Goal: Task Accomplishment & Management: Complete application form

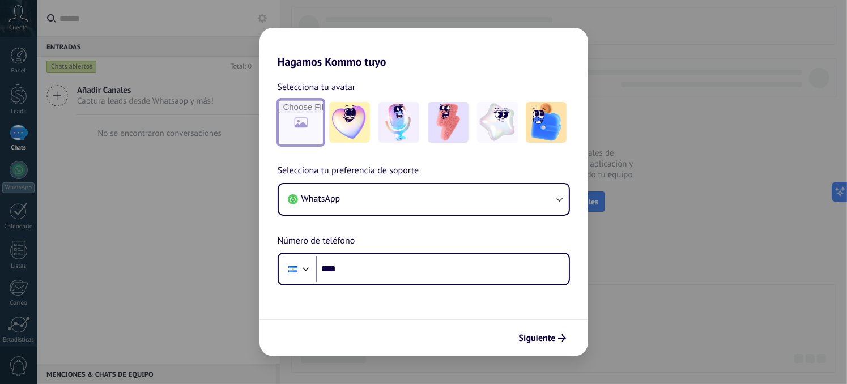
click at [317, 126] on input "file" at bounding box center [301, 122] width 44 height 44
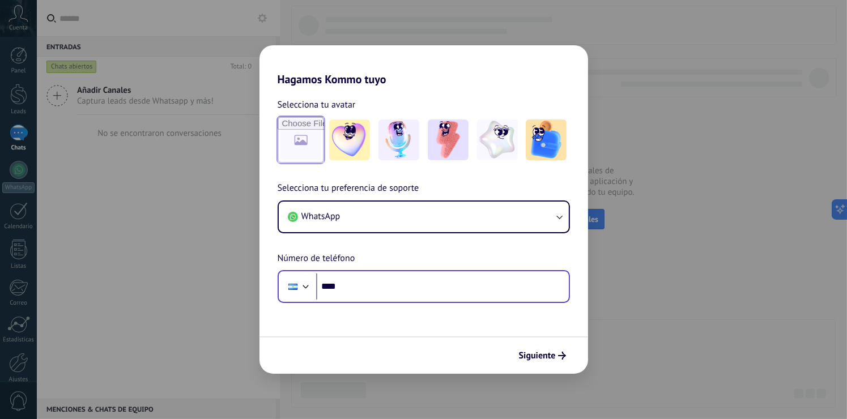
type input "**********"
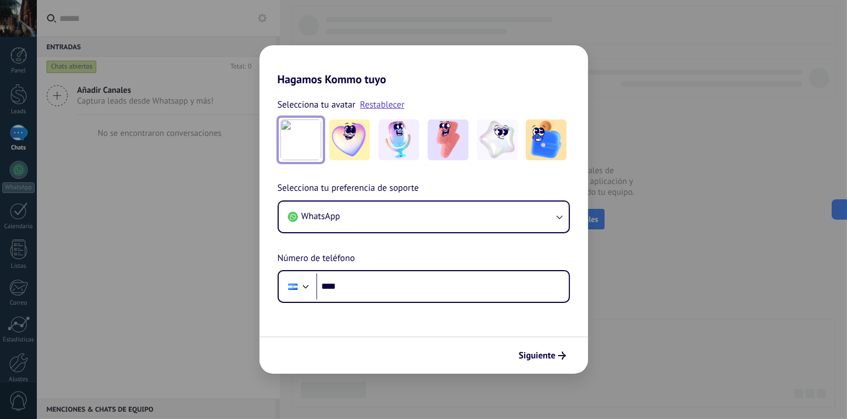
click at [296, 143] on img at bounding box center [301, 140] width 41 height 41
click at [353, 140] on img at bounding box center [349, 140] width 41 height 41
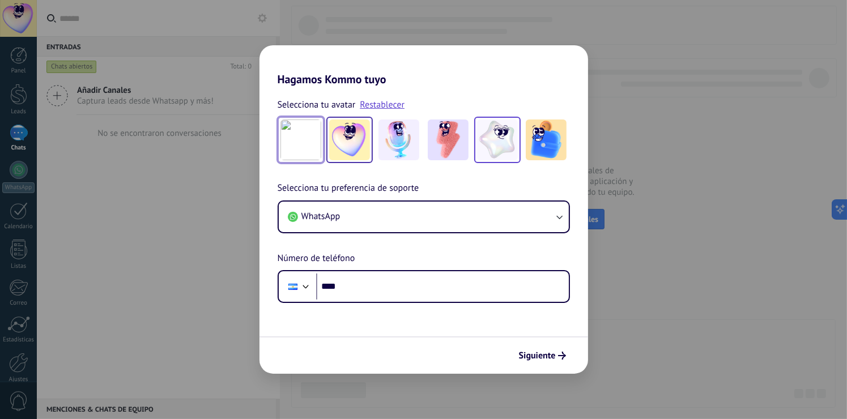
click at [500, 141] on img at bounding box center [497, 140] width 41 height 41
click at [400, 149] on img at bounding box center [399, 140] width 41 height 41
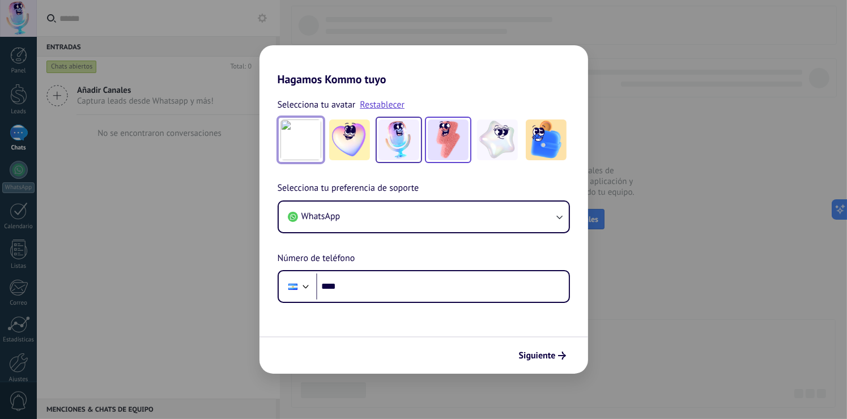
click at [444, 143] on img at bounding box center [448, 140] width 41 height 41
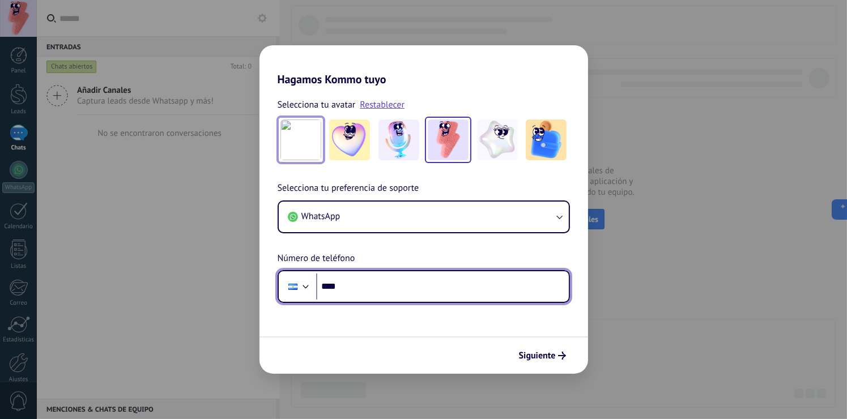
click at [465, 278] on input "****" at bounding box center [442, 287] width 253 height 26
type input "**********"
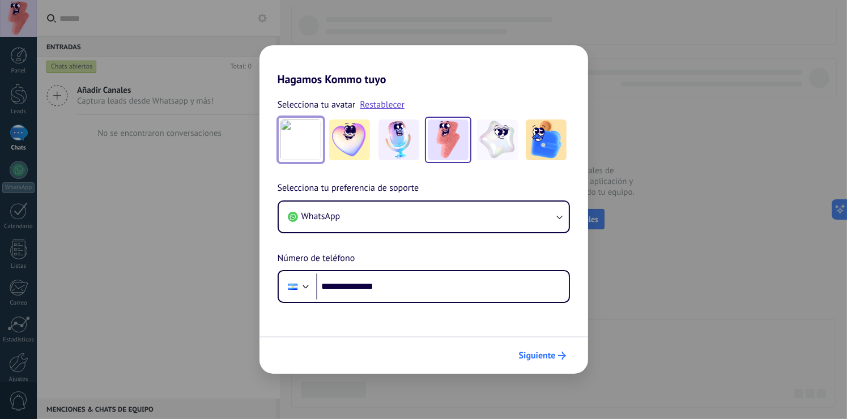
click at [527, 361] on button "Siguiente" at bounding box center [542, 355] width 57 height 19
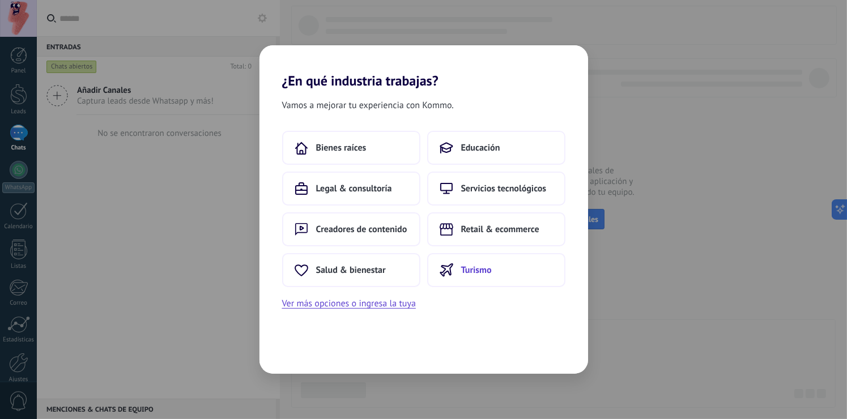
click at [480, 264] on button "Turismo" at bounding box center [496, 270] width 138 height 34
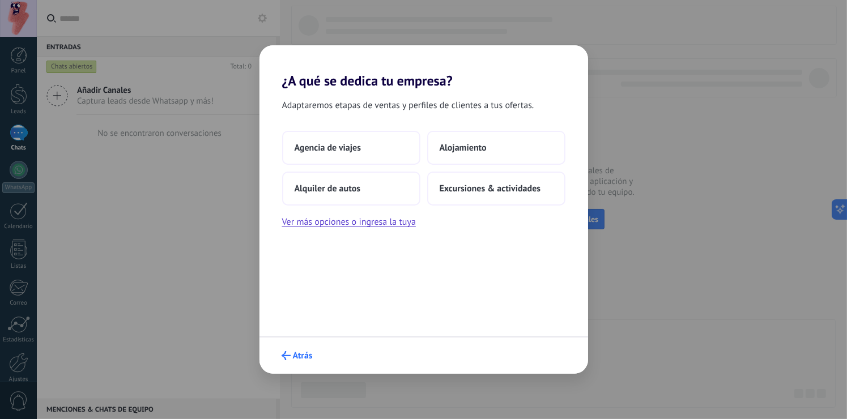
click at [304, 348] on button "Atrás" at bounding box center [297, 355] width 41 height 19
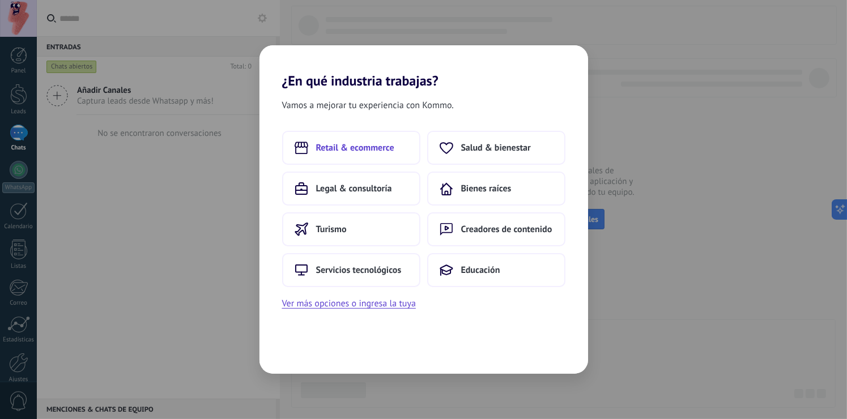
click at [380, 147] on span "Retail & ecommerce" at bounding box center [355, 147] width 78 height 11
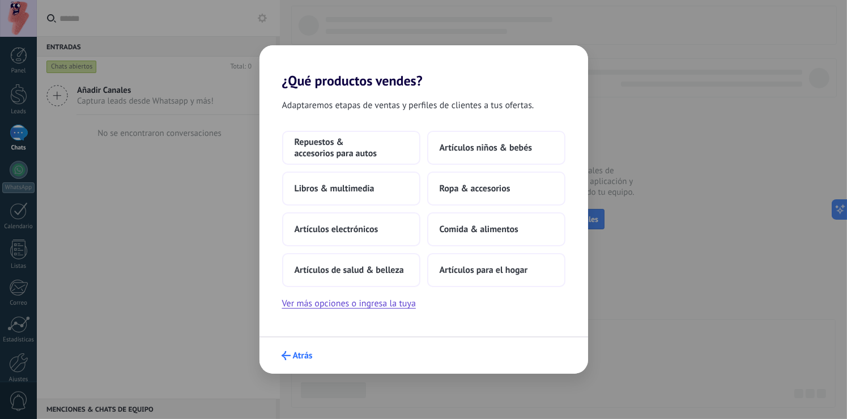
click at [302, 353] on span "Atrás" at bounding box center [303, 356] width 20 height 8
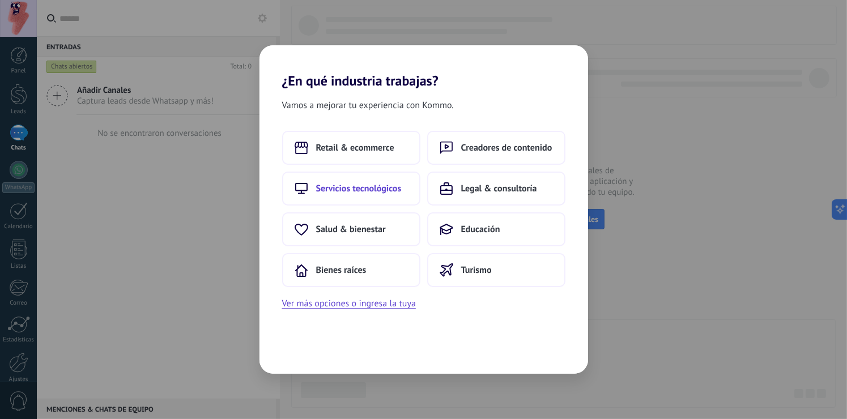
click at [378, 197] on button "Servicios tecnológicos" at bounding box center [351, 189] width 138 height 34
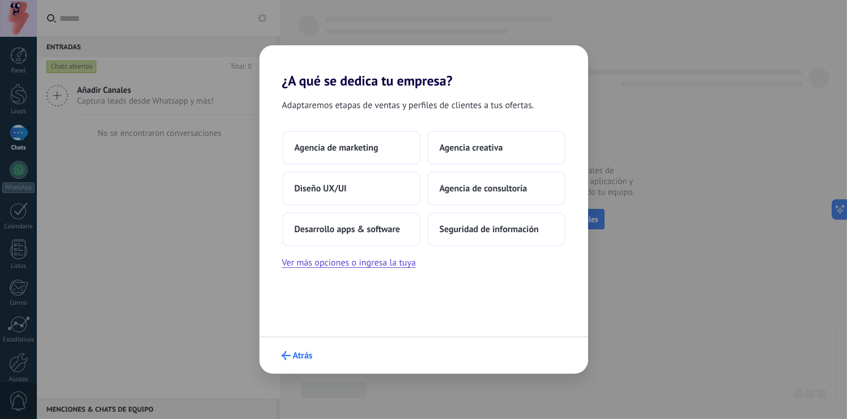
click at [302, 358] on span "Atrás" at bounding box center [303, 356] width 20 height 8
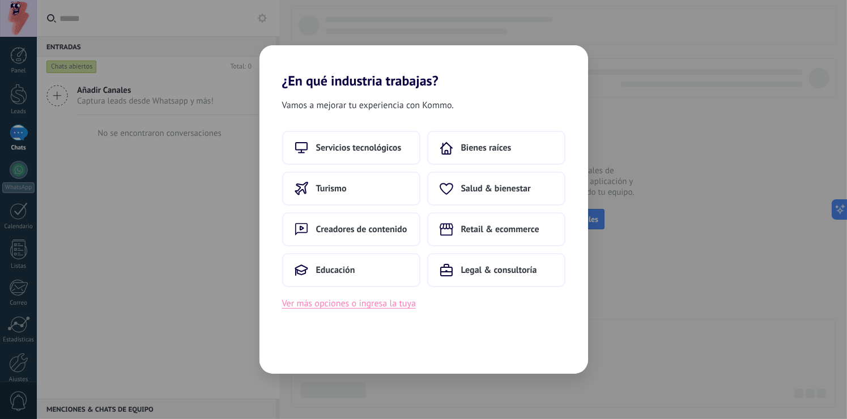
click at [402, 301] on button "Ver más opciones o ingresa la tuya" at bounding box center [349, 303] width 134 height 15
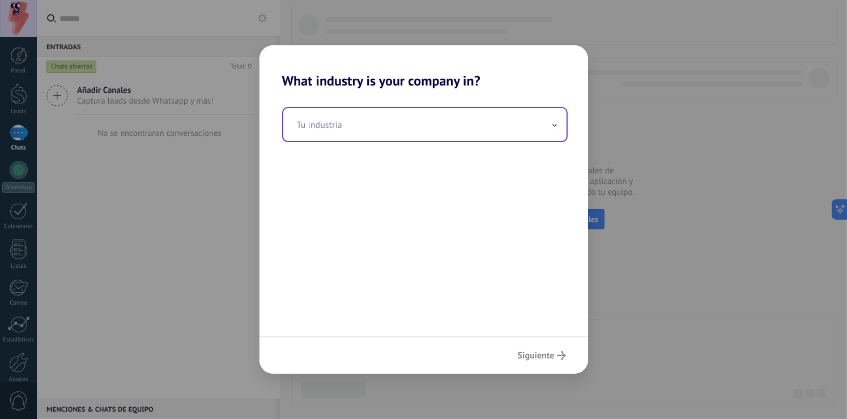
drag, startPoint x: 378, startPoint y: 139, endPoint x: 380, endPoint y: 130, distance: 9.0
click at [378, 138] on input "text" at bounding box center [424, 124] width 283 height 33
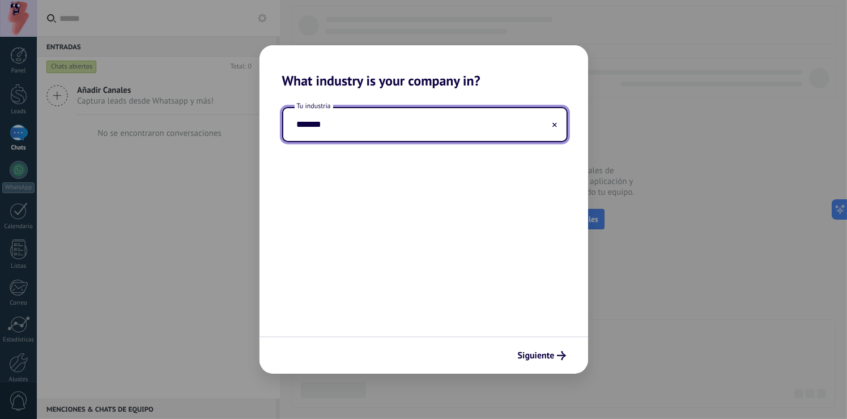
type input "*******"
click at [529, 357] on span "Siguiente" at bounding box center [536, 356] width 37 height 8
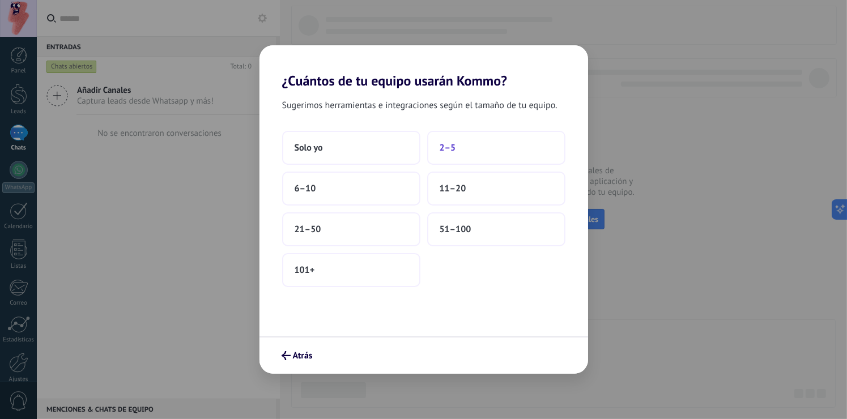
click at [505, 148] on button "2–5" at bounding box center [496, 148] width 138 height 34
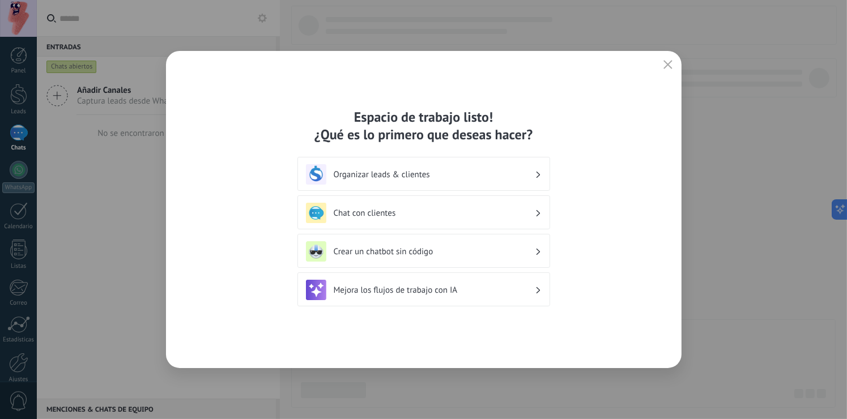
click at [516, 179] on h3 "Organizar leads & clientes" at bounding box center [434, 174] width 201 height 11
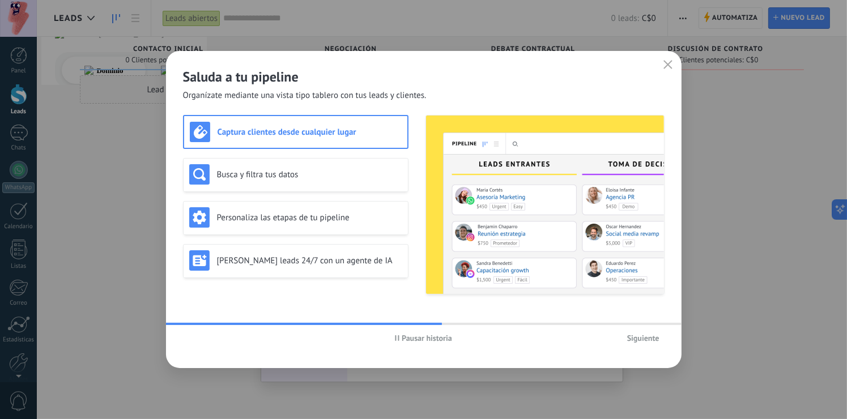
click at [633, 336] on span "Siguiente" at bounding box center [644, 338] width 32 height 8
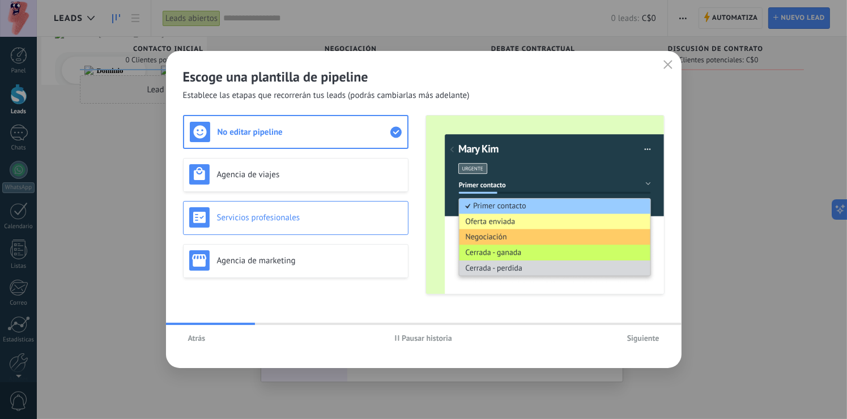
click at [333, 223] on div "Servicios profesionales" at bounding box center [295, 217] width 213 height 20
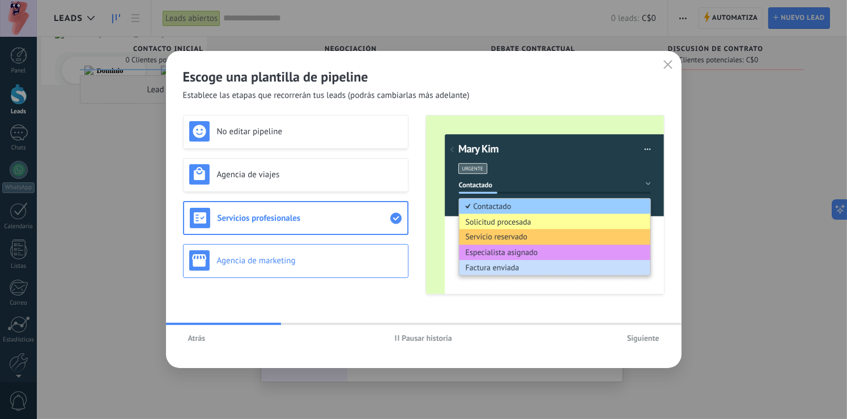
click at [331, 257] on h3 "Agencia de marketing" at bounding box center [309, 261] width 185 height 11
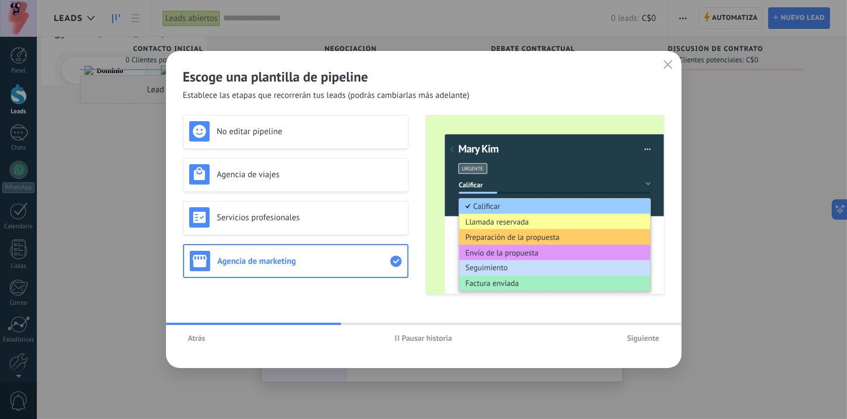
click at [315, 152] on div "No editar pipeline Agencia de viajes Servicios profesionales Agencia de marketi…" at bounding box center [296, 205] width 226 height 180
click at [277, 218] on h3 "Servicios profesionales" at bounding box center [309, 218] width 185 height 11
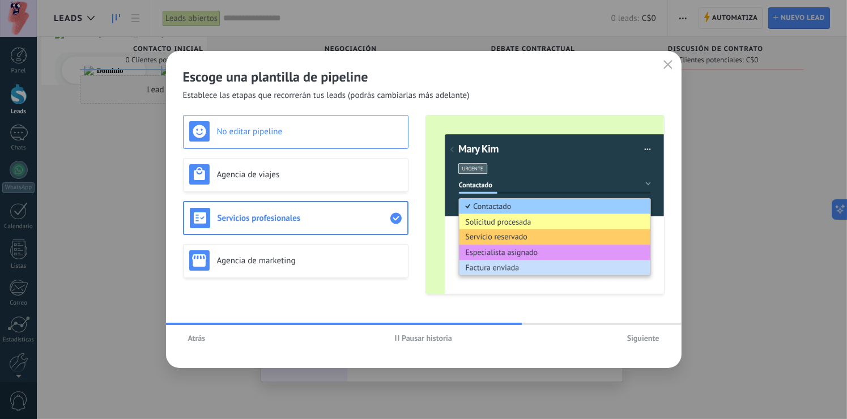
click at [287, 147] on div "No editar pipeline" at bounding box center [296, 132] width 226 height 34
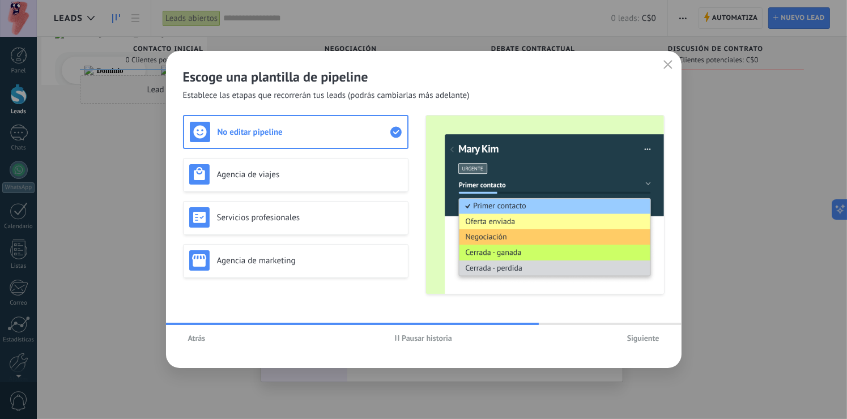
click at [298, 101] on span "Establece las etapas que recorrerán tus leads (podrás cambiarlas más adelante)" at bounding box center [326, 95] width 287 height 11
click at [295, 169] on h3 "Agencia de viajes" at bounding box center [309, 174] width 185 height 11
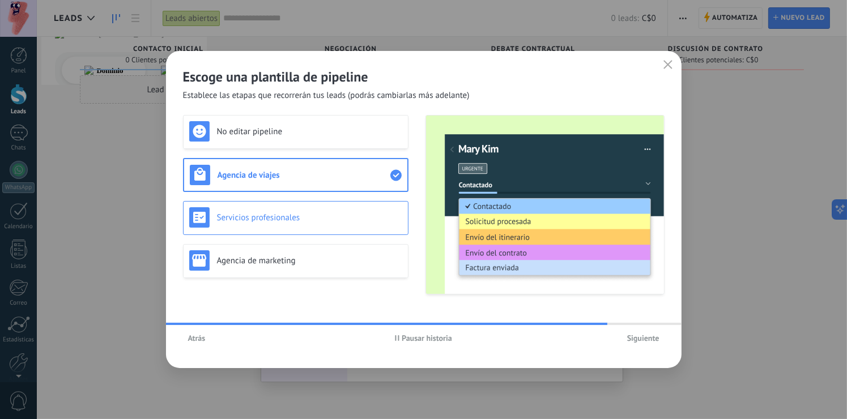
click at [293, 204] on div "Servicios profesionales" at bounding box center [296, 218] width 226 height 34
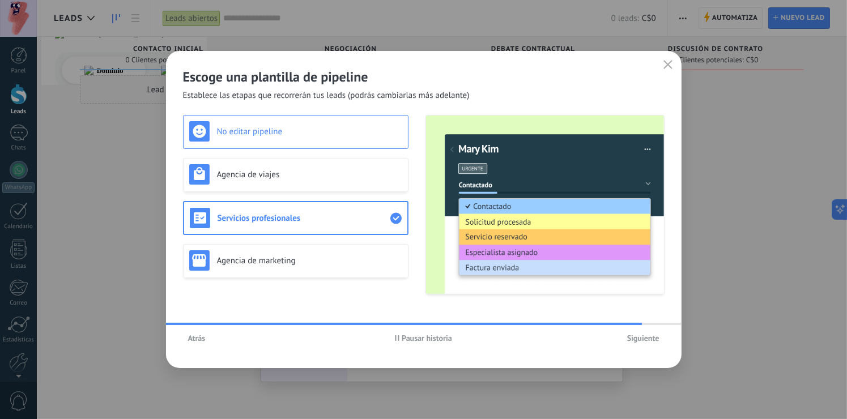
click at [310, 137] on div "No editar pipeline" at bounding box center [295, 131] width 213 height 20
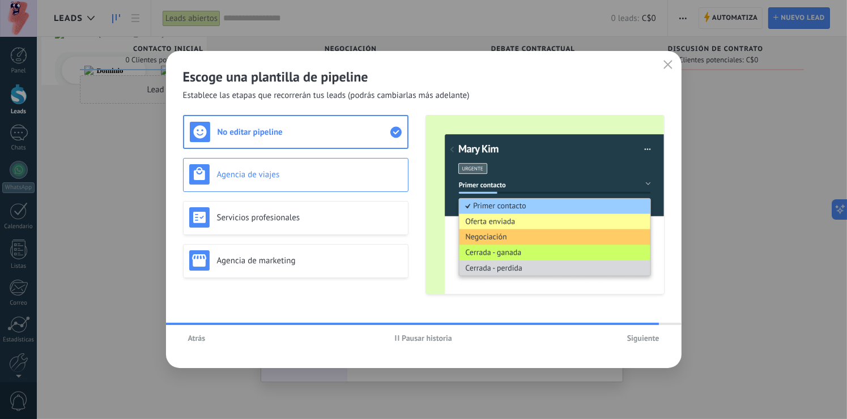
click at [302, 172] on h3 "Agencia de viajes" at bounding box center [309, 174] width 185 height 11
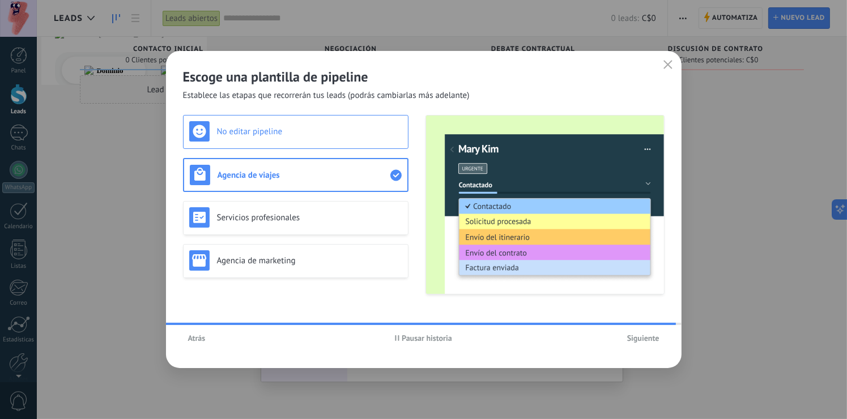
click at [321, 138] on div "No editar pipeline Agencia de viajes Servicios profesionales Agencia de marketi…" at bounding box center [296, 205] width 226 height 180
drag, startPoint x: 641, startPoint y: 333, endPoint x: 621, endPoint y: 333, distance: 20.4
click at [637, 333] on div at bounding box center [584, 338] width 160 height 17
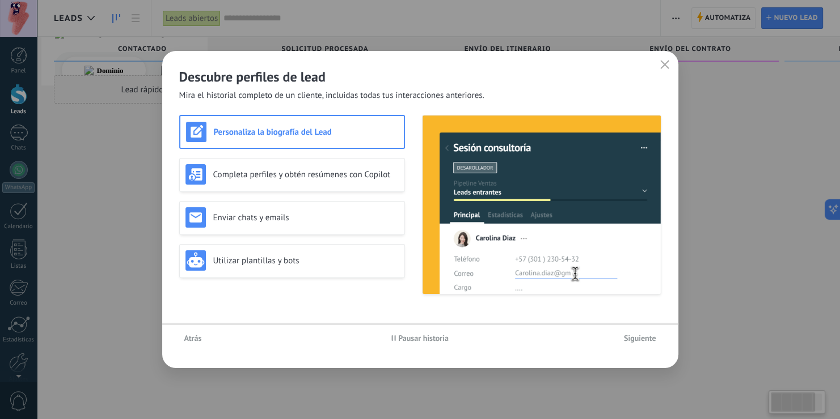
click at [637, 344] on button "Siguiente" at bounding box center [639, 338] width 43 height 17
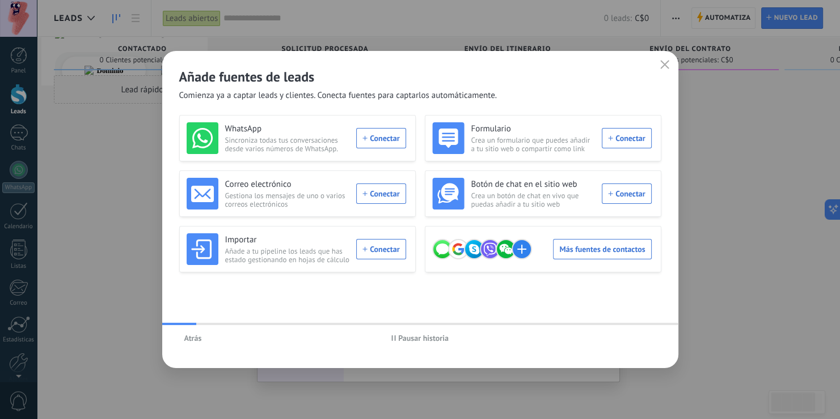
click at [201, 339] on button "Atrás" at bounding box center [193, 338] width 28 height 17
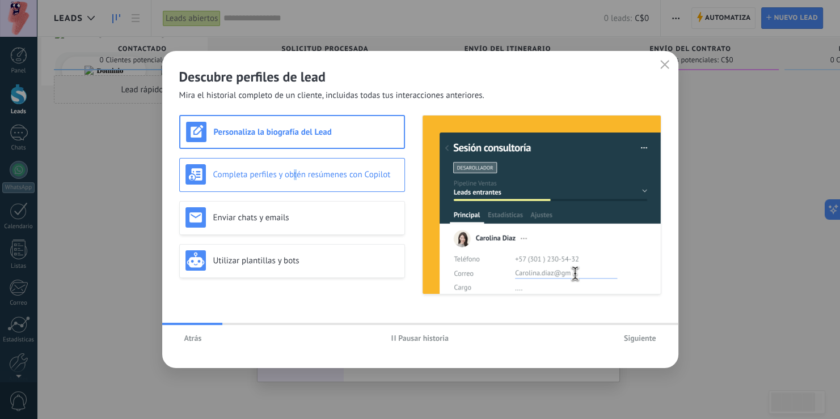
click at [295, 177] on h3 "Completa perfiles y obtén resúmenes con Copilot" at bounding box center [305, 174] width 185 height 11
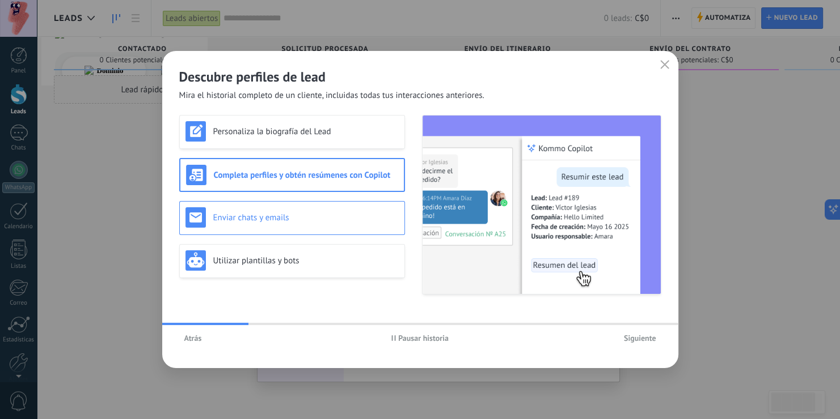
click at [293, 202] on div "Enviar chats y emails" at bounding box center [292, 218] width 226 height 34
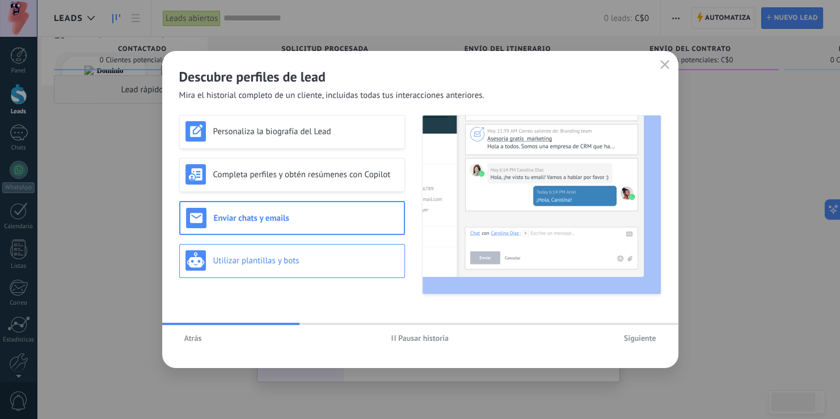
click at [293, 254] on div "Utilizar plantillas y bots" at bounding box center [291, 261] width 213 height 20
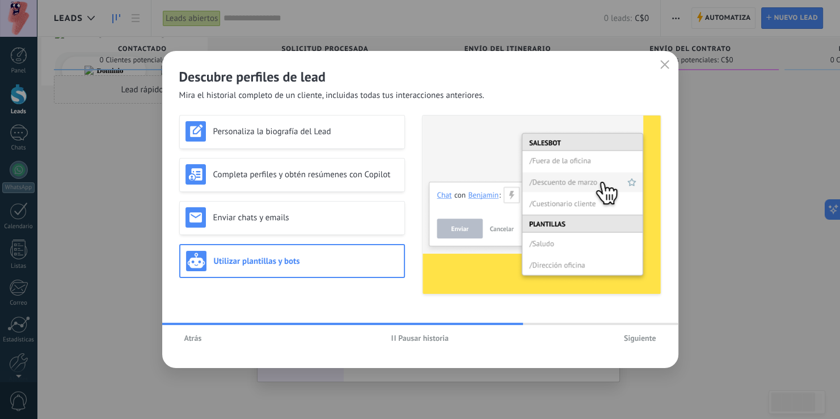
click at [641, 345] on button "Siguiente" at bounding box center [639, 338] width 43 height 17
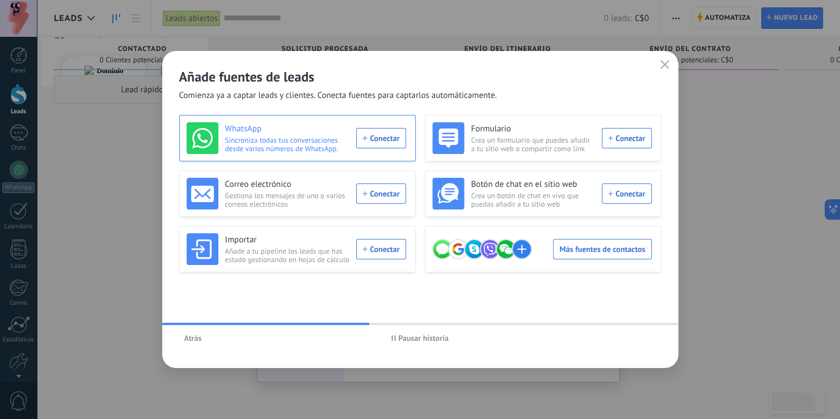
click at [286, 146] on span "Sincroniza todas tus conversaciones desde varios números de WhatsApp." at bounding box center [287, 144] width 125 height 17
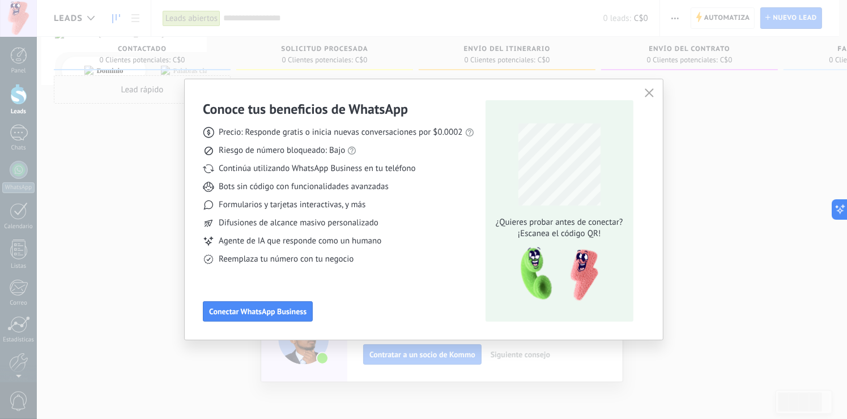
click at [645, 96] on icon "button" at bounding box center [649, 92] width 9 height 9
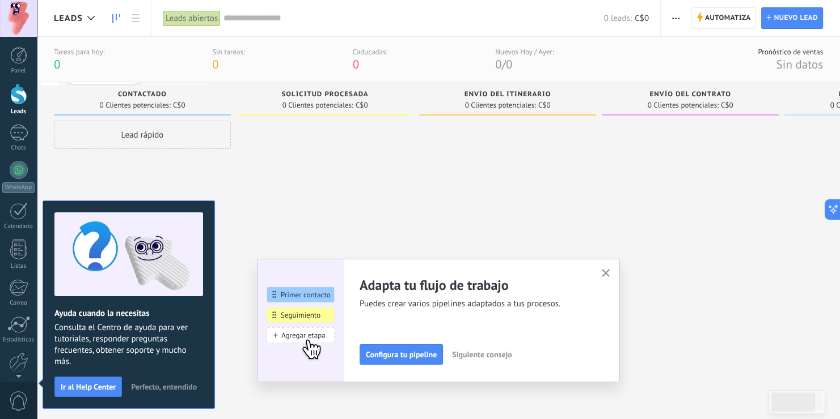
click at [283, 217] on div at bounding box center [324, 257] width 177 height 272
click at [612, 267] on button "button" at bounding box center [606, 273] width 14 height 15
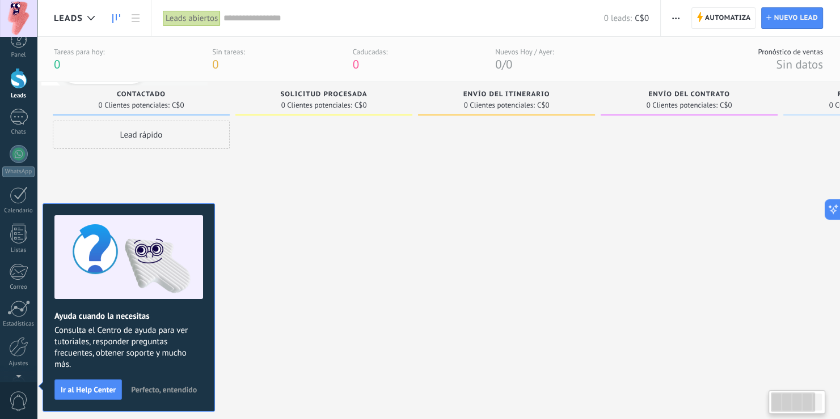
scroll to position [0, 1]
drag, startPoint x: 283, startPoint y: 197, endPoint x: 275, endPoint y: 197, distance: 8.0
click at [283, 196] on div at bounding box center [324, 257] width 177 height 272
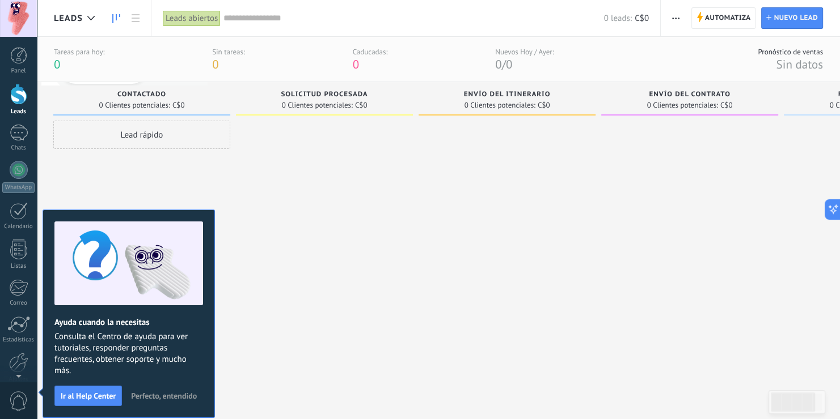
click at [173, 394] on span "Perfecto, entendido" at bounding box center [164, 396] width 66 height 8
